Goal: Transaction & Acquisition: Purchase product/service

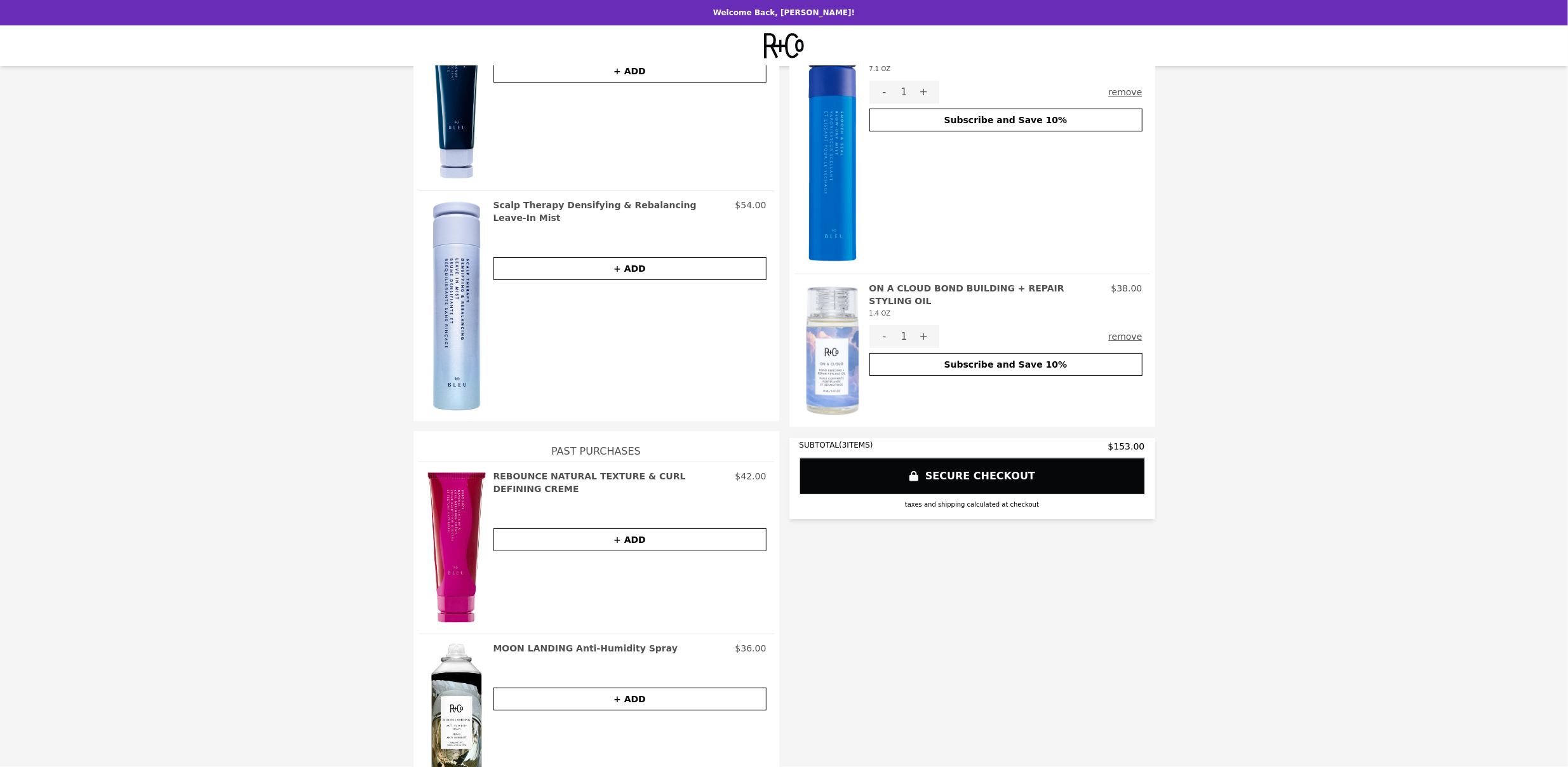
scroll to position [454, 0]
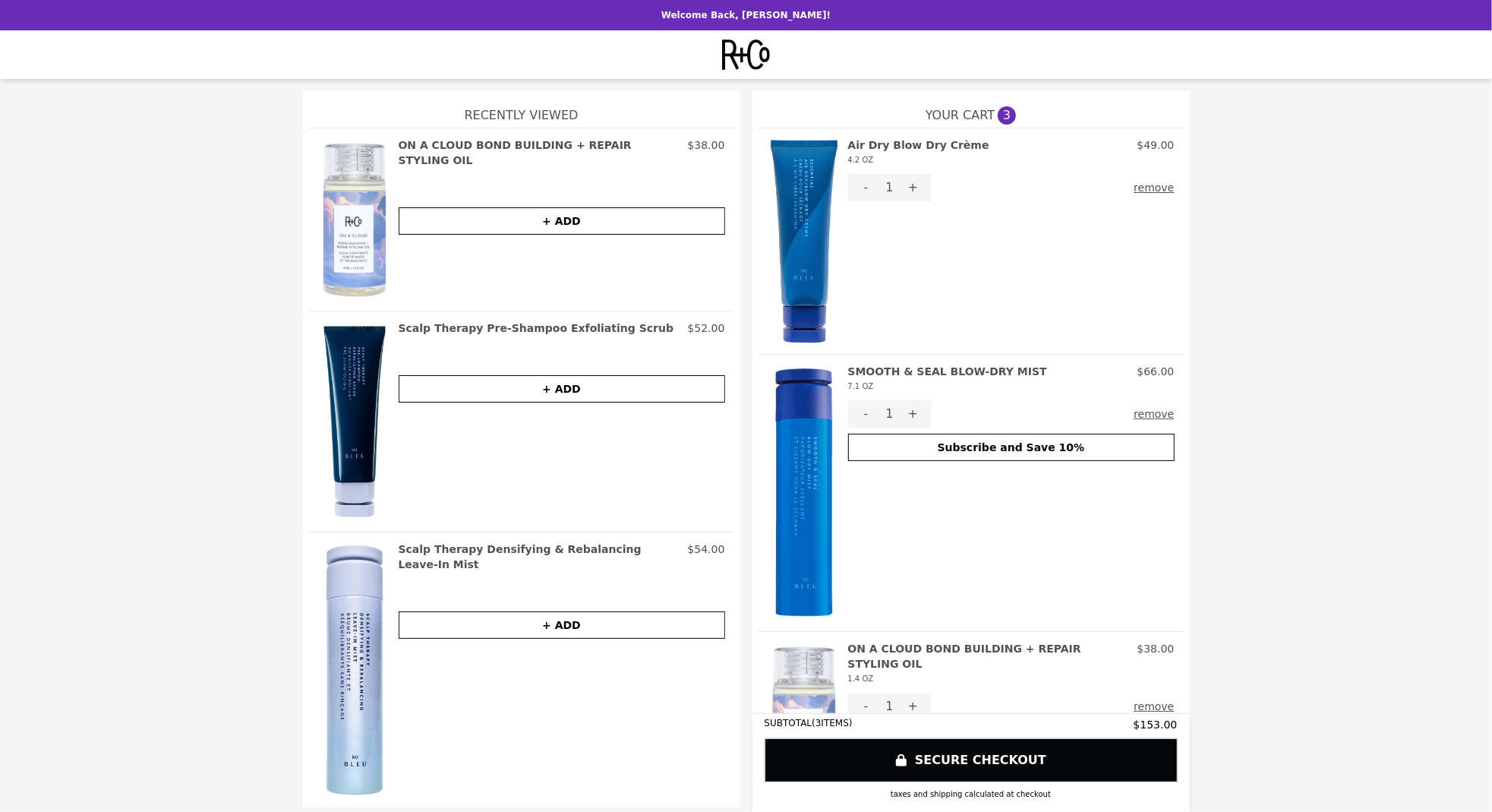
scroll to position [778, 0]
